Goal: Information Seeking & Learning: Learn about a topic

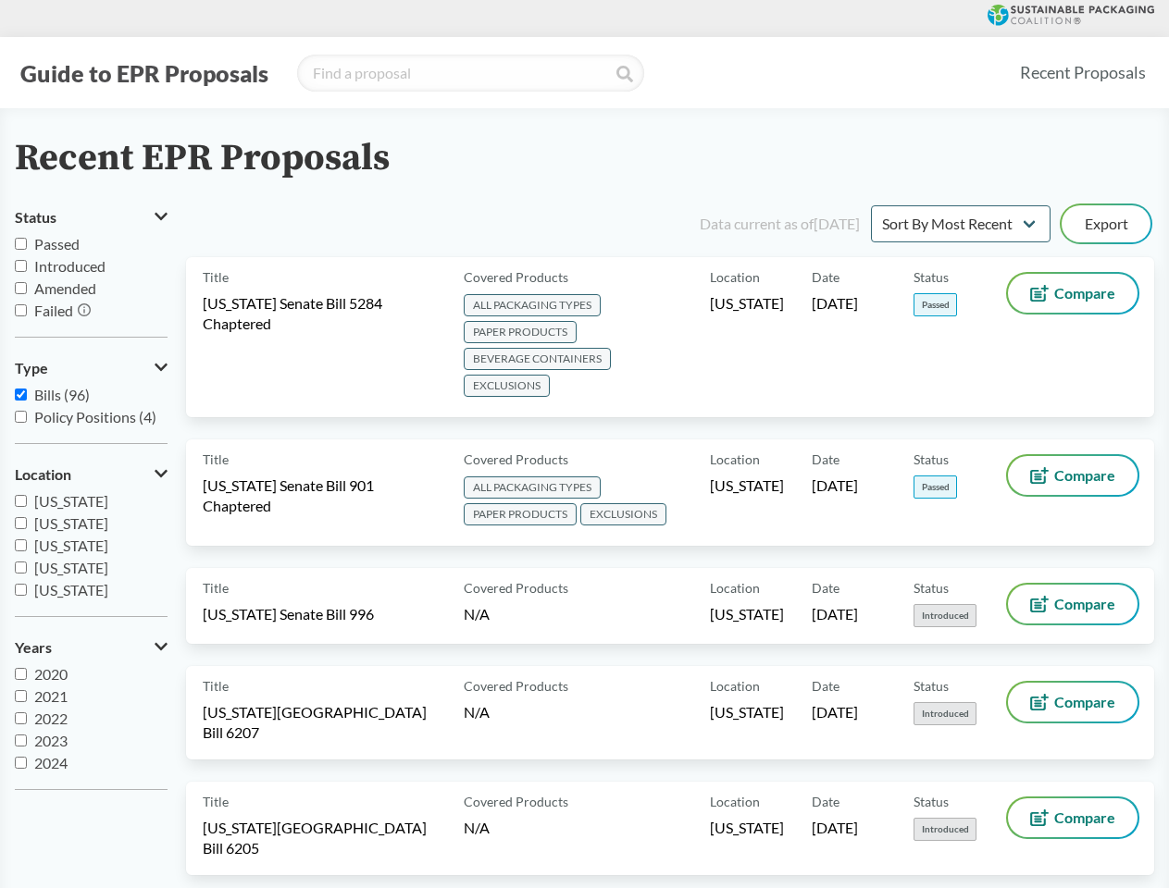
click at [143, 73] on button "Guide to EPR Proposals" at bounding box center [144, 73] width 259 height 30
click at [91, 217] on button "Status" at bounding box center [91, 217] width 153 height 31
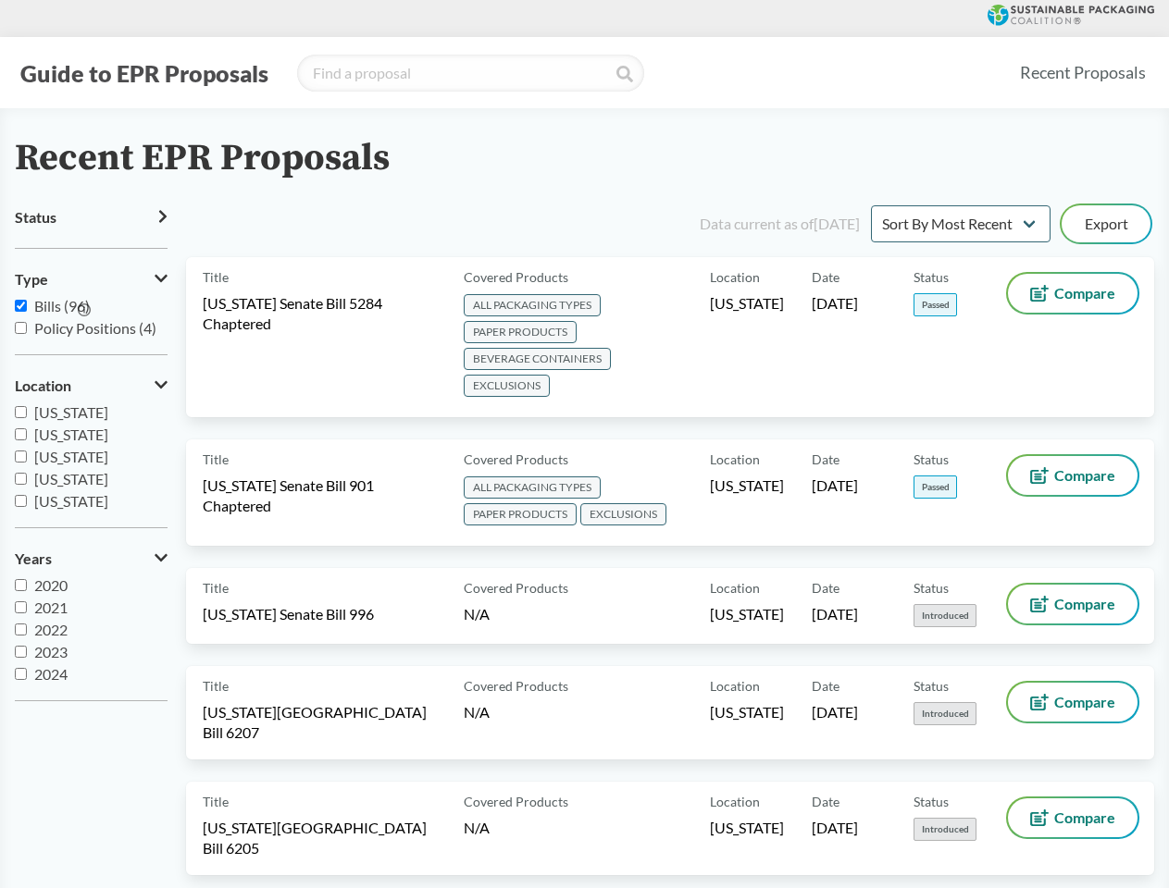
click at [85, 311] on icon at bounding box center [84, 309] width 13 height 13
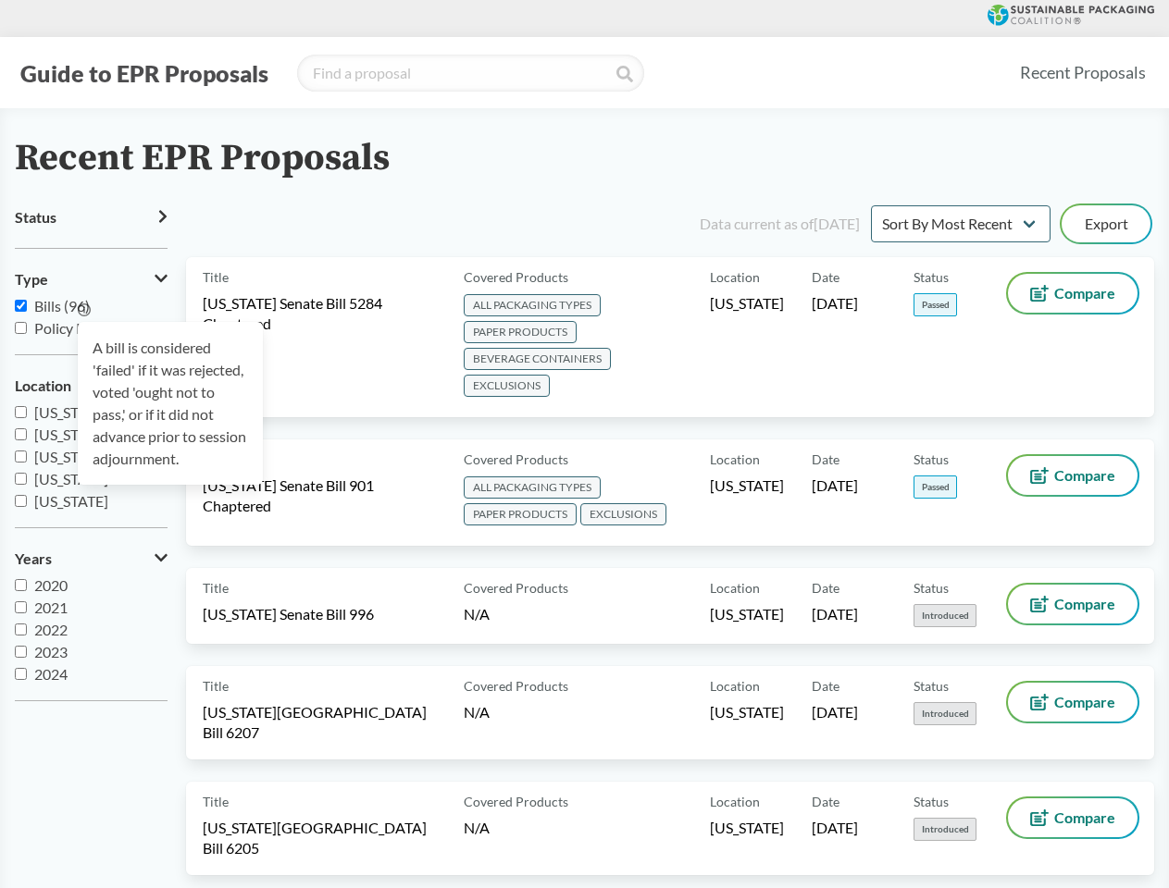
click at [91, 368] on div "A bill is considered 'failed' if it was rejected, voted 'ought not to pass,' or…" at bounding box center [170, 403] width 185 height 163
click at [91, 443] on span "[US_STATE]" at bounding box center [71, 435] width 74 height 18
click at [27, 440] on input "[US_STATE]" at bounding box center [21, 434] width 12 height 12
checkbox input "true"
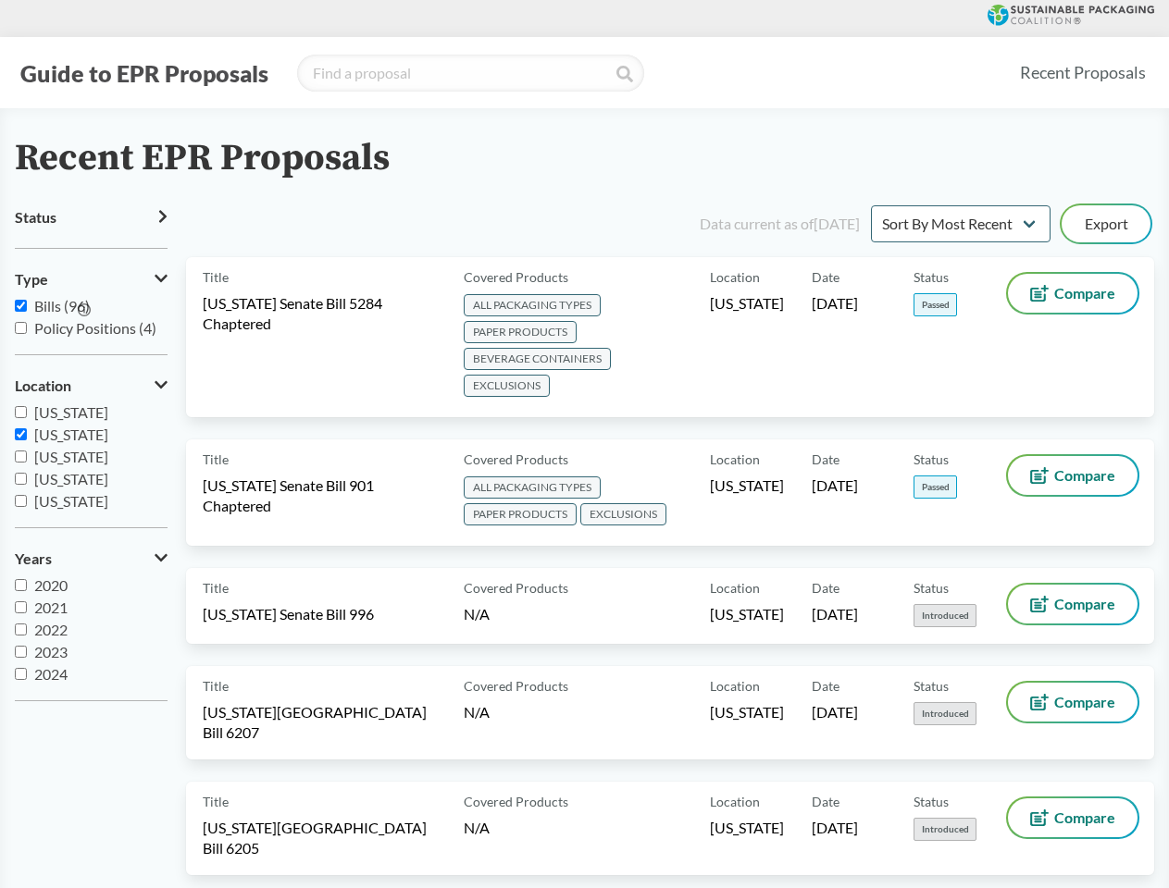
click at [91, 648] on label "2023" at bounding box center [91, 652] width 153 height 22
click at [27, 648] on input "2023" at bounding box center [21, 652] width 12 height 12
checkbox input "true"
click at [1106, 224] on button "Export" at bounding box center [1105, 223] width 89 height 37
